Goal: Task Accomplishment & Management: Manage account settings

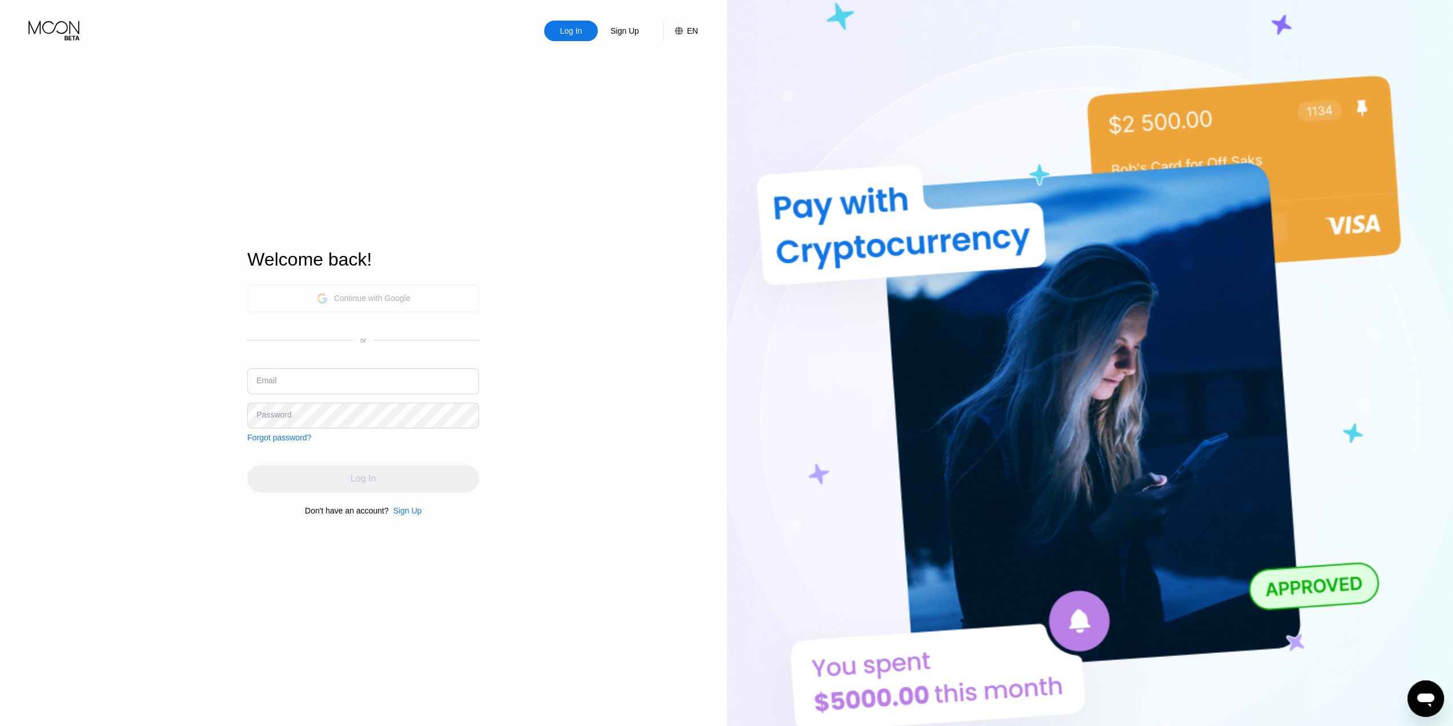
click at [368, 295] on div "Continue with Google" at bounding box center [372, 297] width 76 height 9
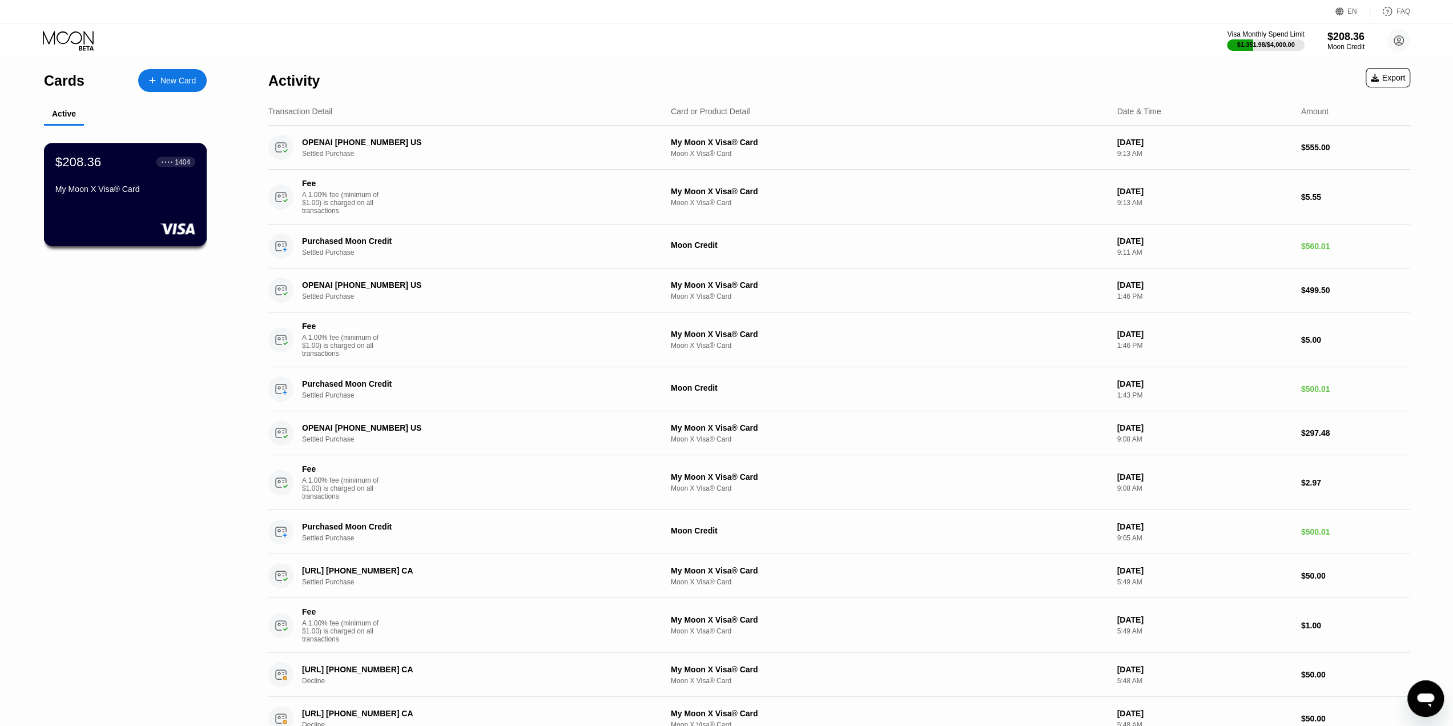
click at [132, 194] on div "My Moon X Visa® Card" at bounding box center [125, 188] width 140 height 9
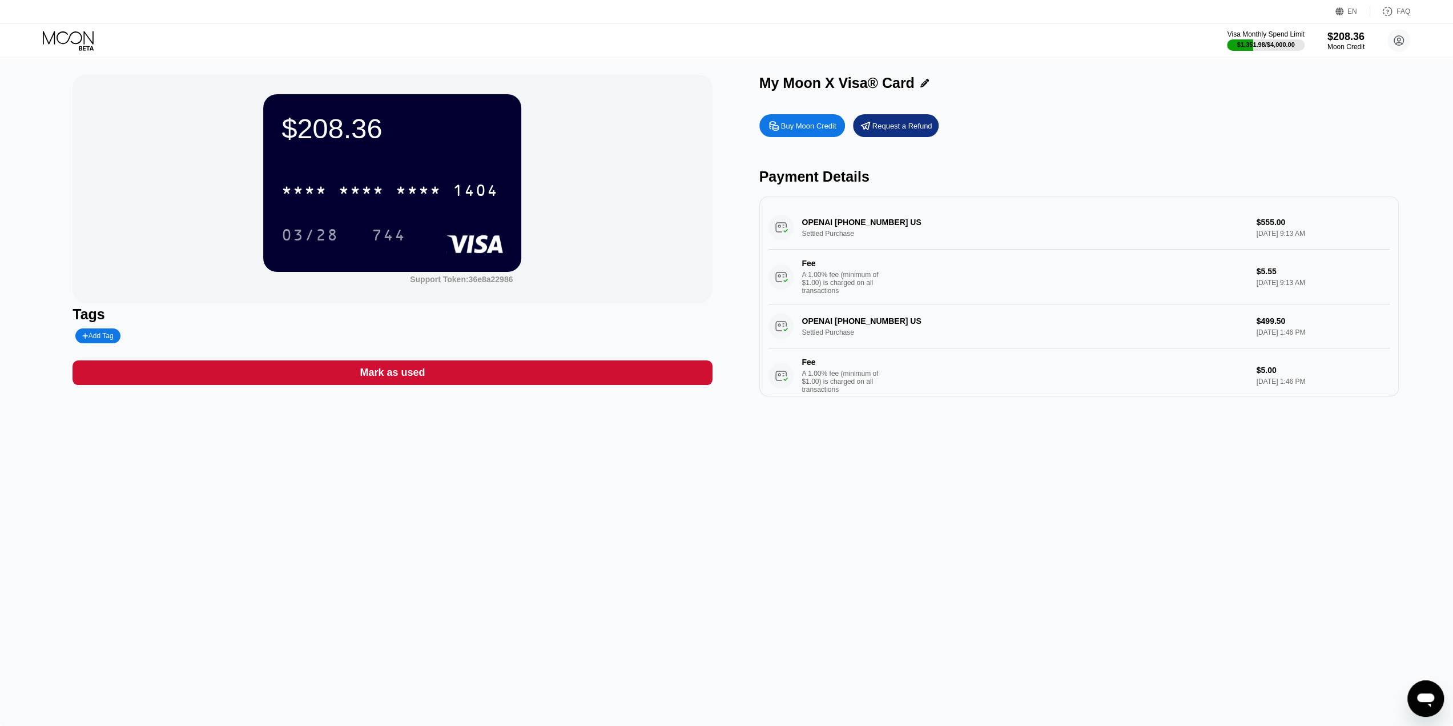
drag, startPoint x: 464, startPoint y: 439, endPoint x: 342, endPoint y: 337, distance: 158.4
click at [343, 340] on div "$208.36 * * * * * * * * * * * * 1404 03/28 744 Support Token: 36e8a22986 Tags A…" at bounding box center [726, 392] width 1453 height 668
drag, startPoint x: 356, startPoint y: 346, endPoint x: 446, endPoint y: 425, distance: 120.2
click at [446, 425] on div "$208.36 * * * * * * * * * * * * 1404 03/28 744 Support Token: 36e8a22986 Tags A…" at bounding box center [726, 392] width 1453 height 668
click at [899, 452] on div "$208.36 * * * * * * * * * * * * 1404 03/28 744 Support Token: 36e8a22986 Tags A…" at bounding box center [726, 392] width 1453 height 668
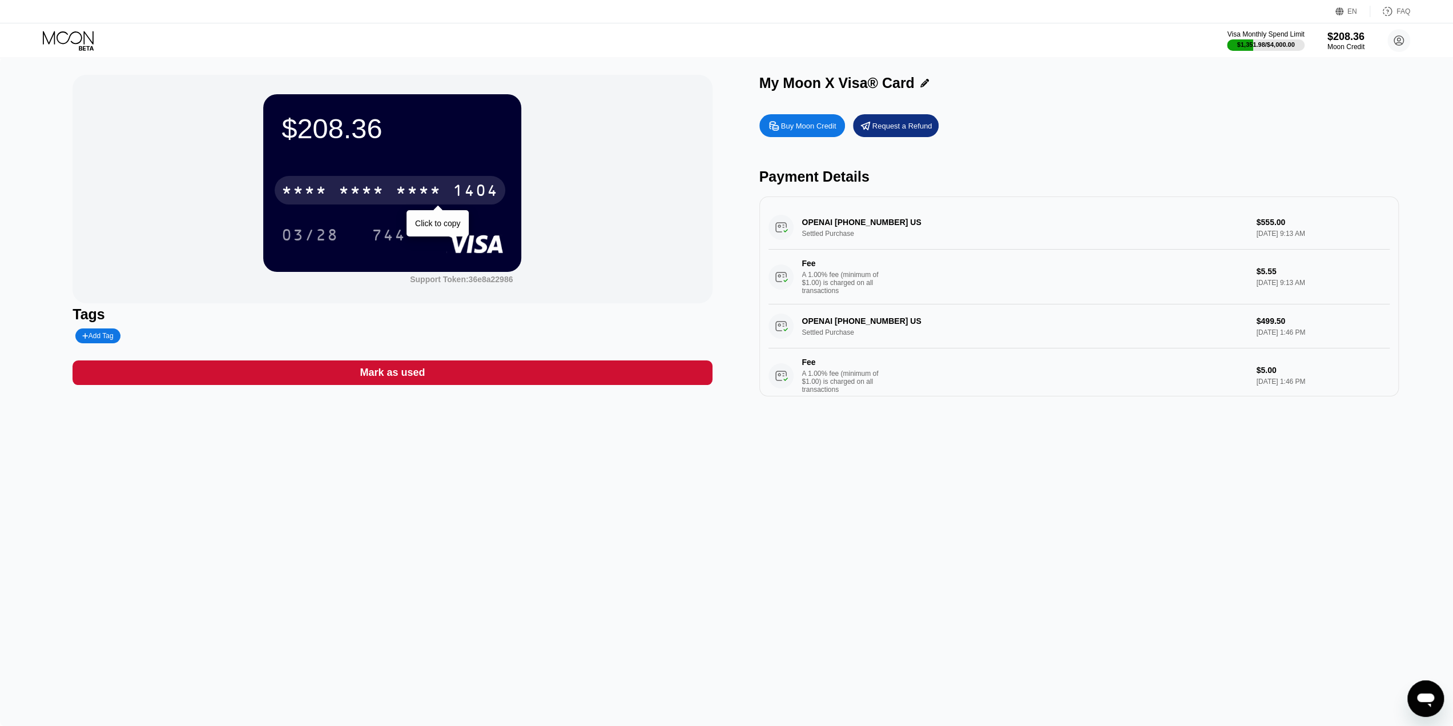
click at [400, 190] on div "* * * *" at bounding box center [419, 192] width 46 height 18
